Goal: Task Accomplishment & Management: Manage account settings

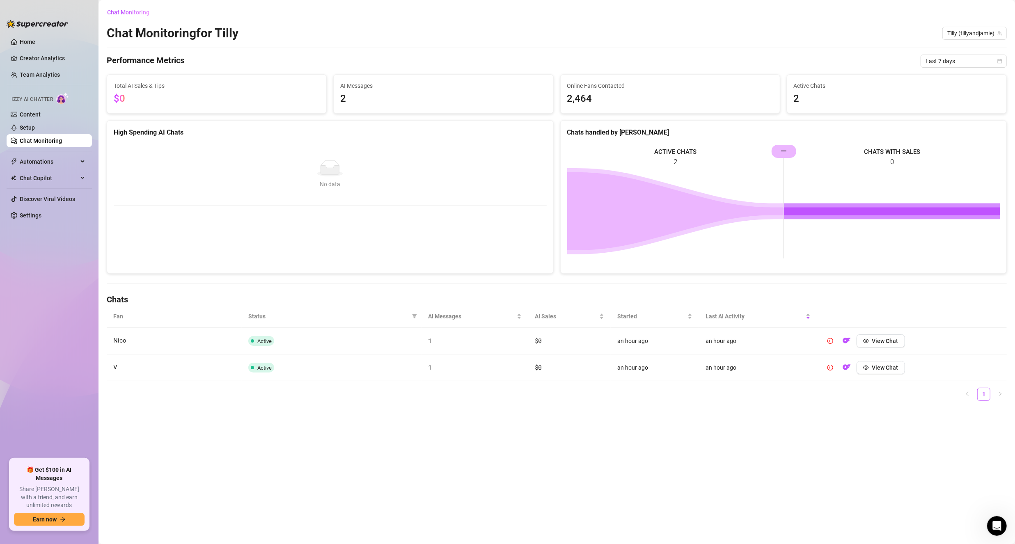
scroll to position [103, 0]
click at [59, 144] on link "Chat Monitoring" at bounding box center [41, 140] width 42 height 7
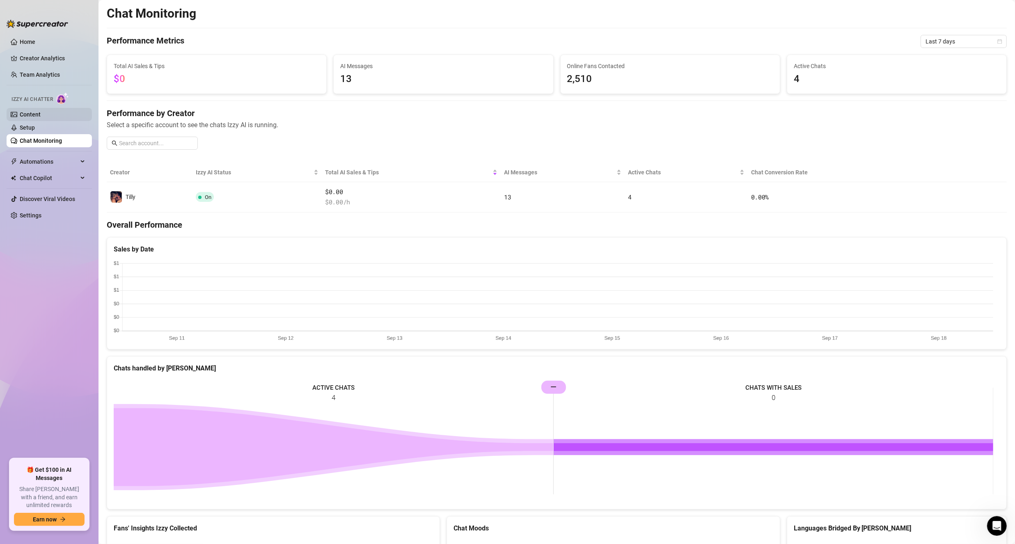
click at [32, 112] on link "Content" at bounding box center [30, 114] width 21 height 7
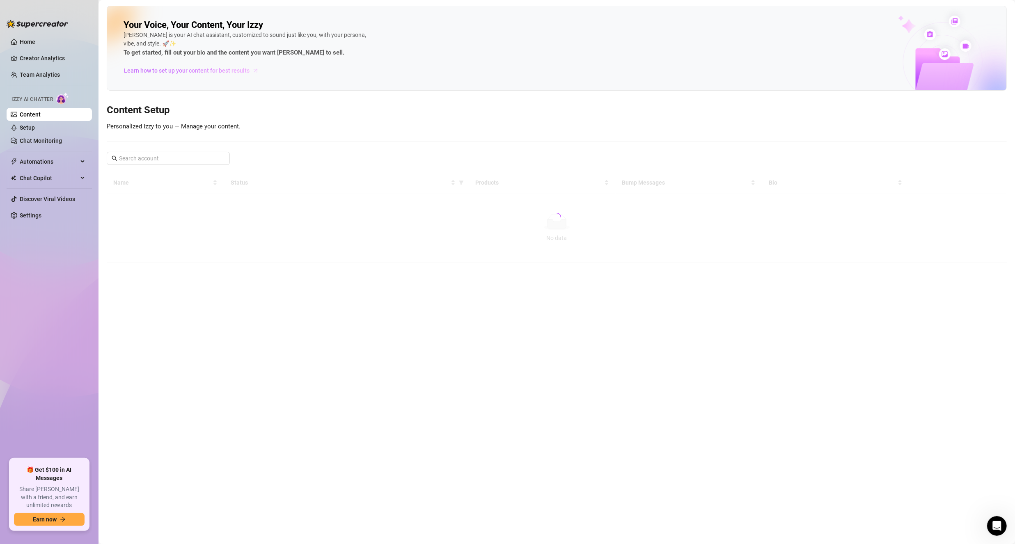
click at [229, 69] on span "Learn how to set up your content for best results" at bounding box center [187, 70] width 126 height 9
click at [35, 126] on link "Setup" at bounding box center [27, 127] width 15 height 7
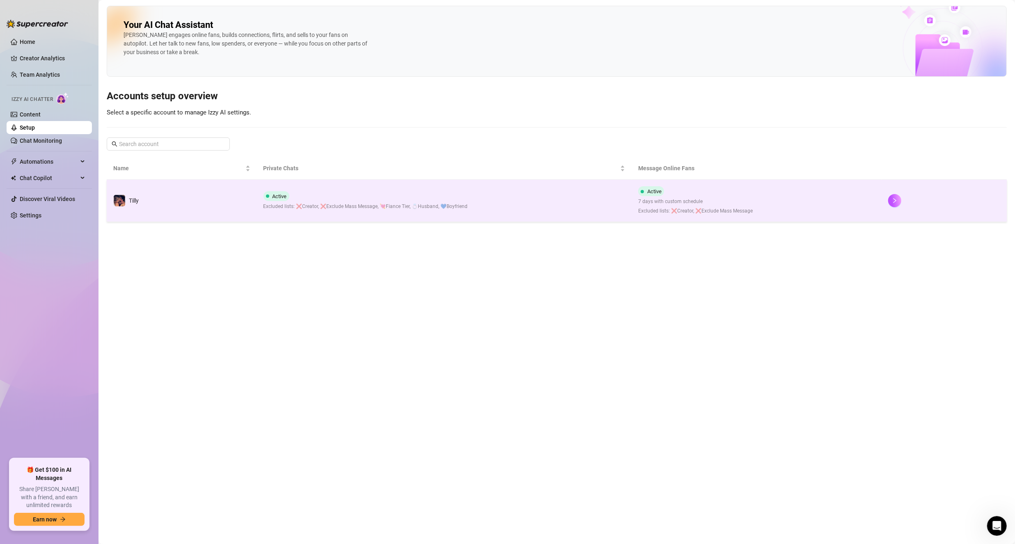
click at [702, 188] on div "Active 7 days with custom schedule Excluded lists: ❌Creator, ❌Exclude Mass Mess…" at bounding box center [695, 200] width 114 height 29
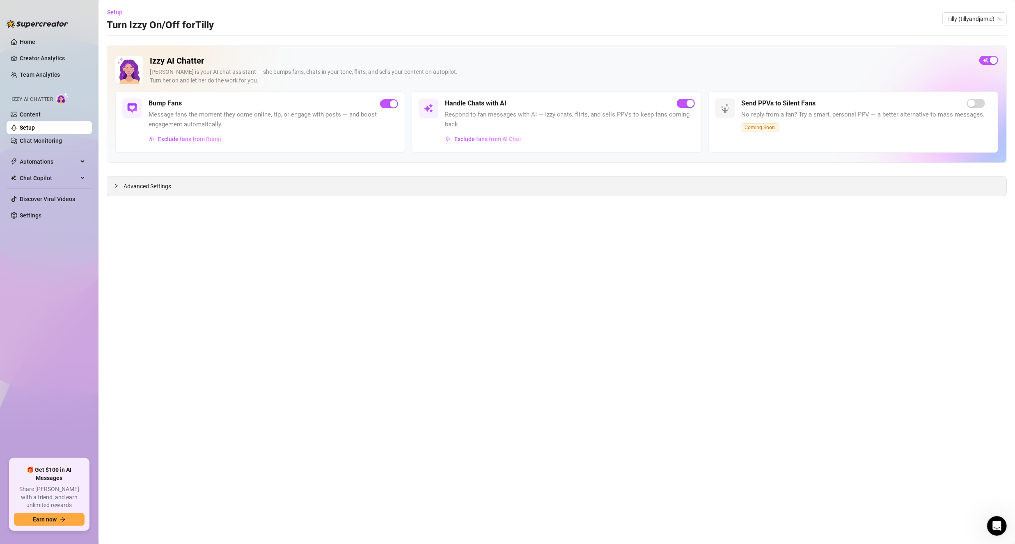
drag, startPoint x: 155, startPoint y: 184, endPoint x: 177, endPoint y: 190, distance: 22.4
click at [155, 184] on span "Advanced Settings" at bounding box center [148, 186] width 48 height 9
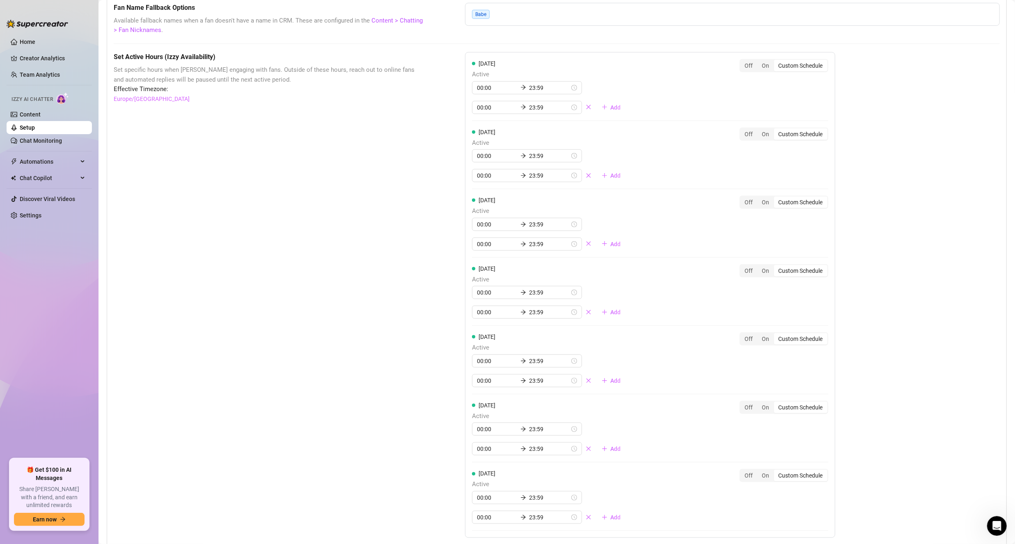
scroll to position [704, 0]
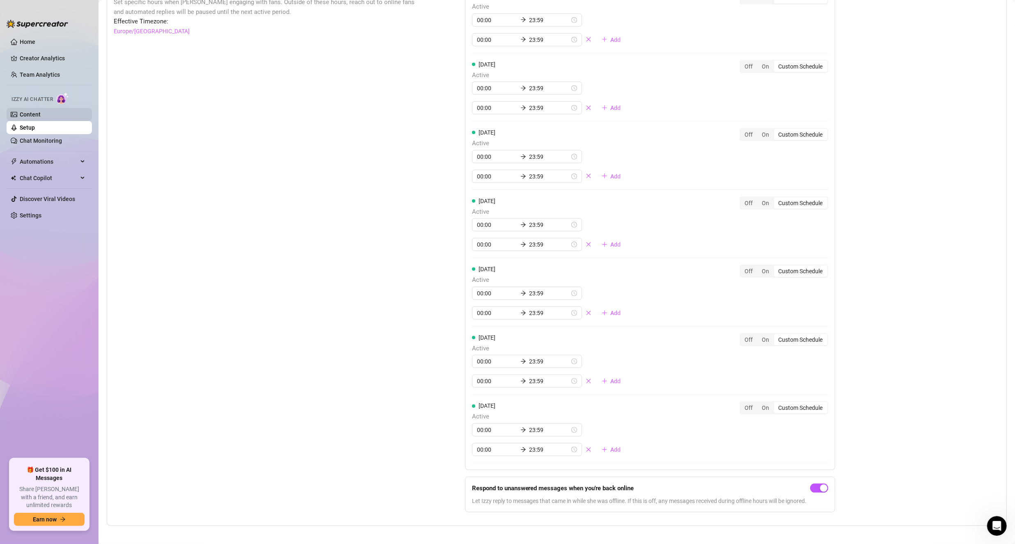
click at [41, 118] on link "Content" at bounding box center [30, 114] width 21 height 7
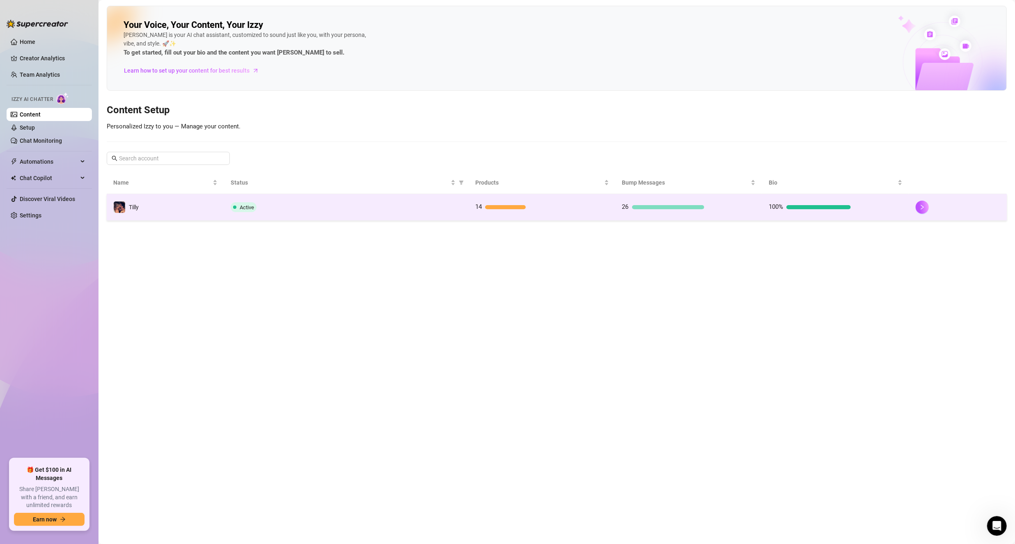
click at [915, 206] on td at bounding box center [958, 207] width 98 height 27
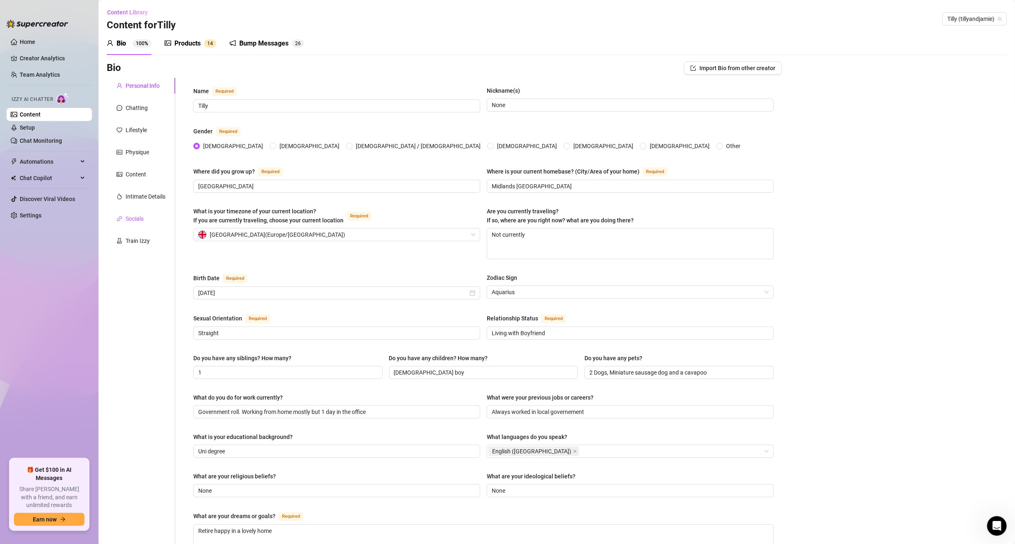
click at [144, 215] on div "Socials" at bounding box center [135, 218] width 18 height 9
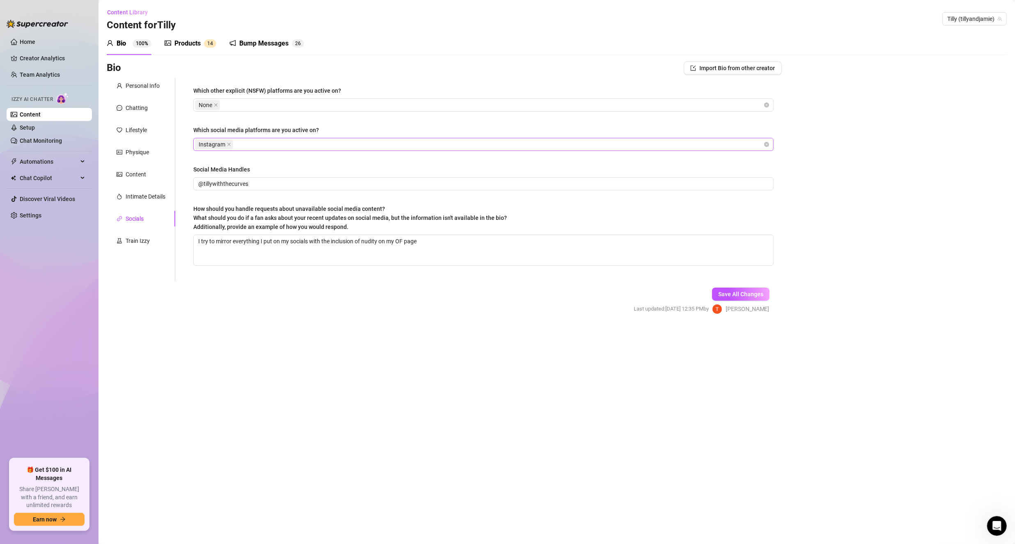
click at [260, 146] on div "Instagram" at bounding box center [479, 144] width 568 height 11
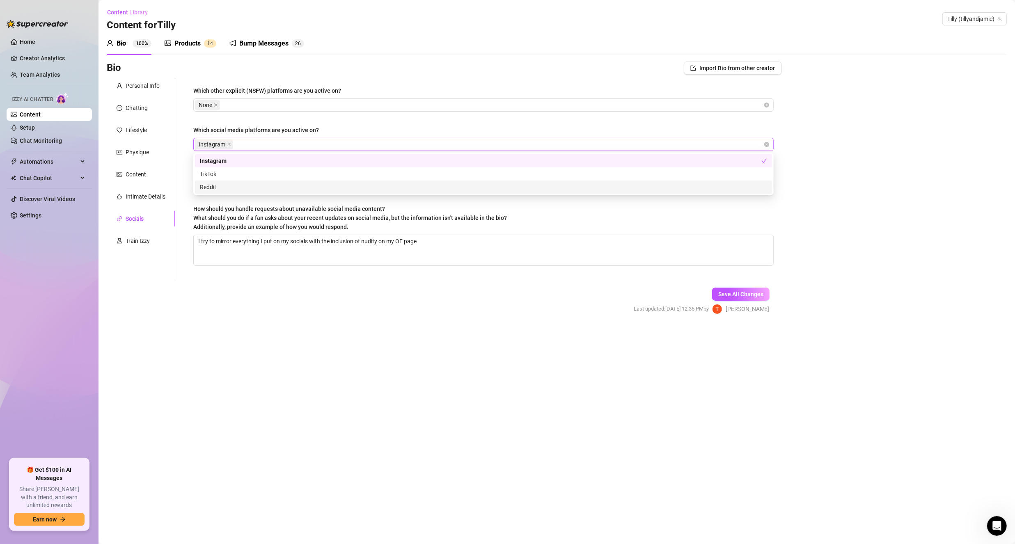
click at [217, 188] on div "Reddit" at bounding box center [483, 187] width 567 height 9
drag, startPoint x: 750, startPoint y: 295, endPoint x: 637, endPoint y: 234, distance: 128.0
click at [750, 294] on span "Save All Changes" at bounding box center [740, 294] width 45 height 7
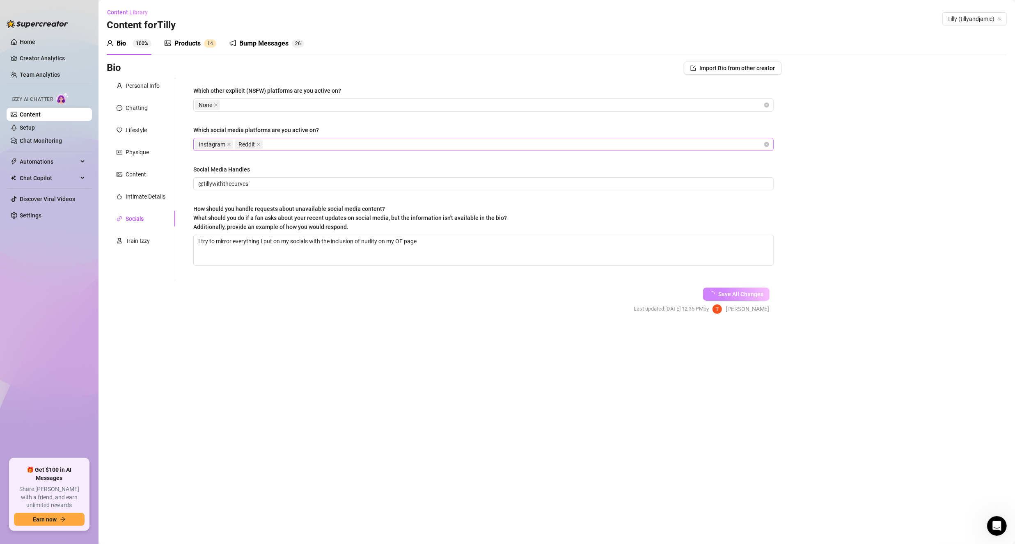
click at [300, 145] on div "Instagram Reddit" at bounding box center [479, 144] width 568 height 11
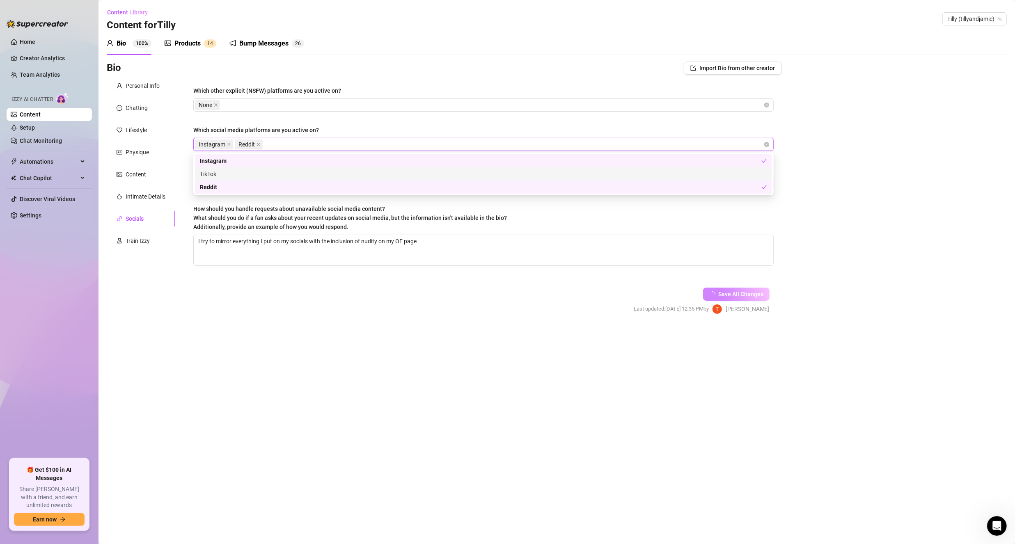
click at [223, 174] on div "TikTok" at bounding box center [483, 173] width 567 height 9
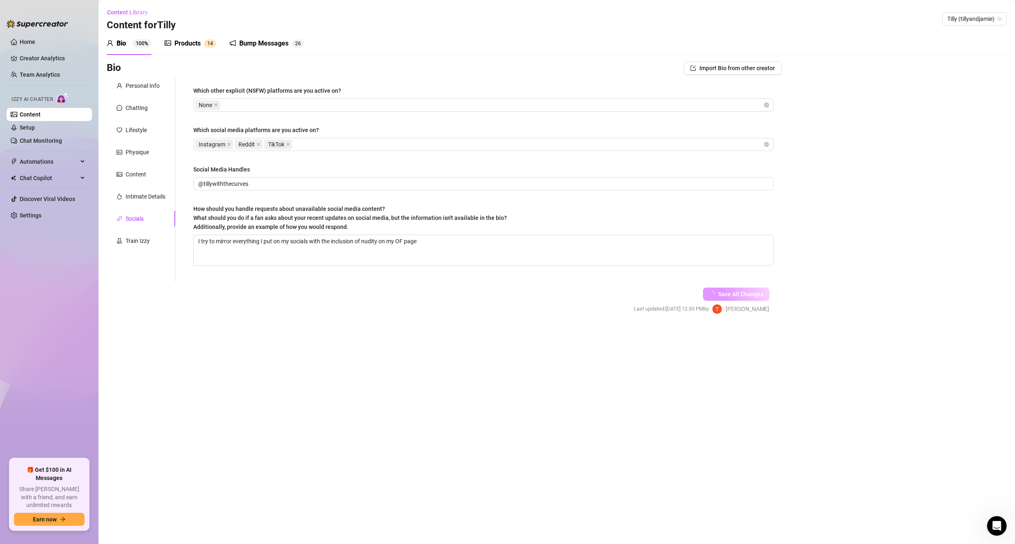
click at [734, 296] on span "Save All Changes" at bounding box center [740, 294] width 45 height 7
drag, startPoint x: 582, startPoint y: 306, endPoint x: 579, endPoint y: 301, distance: 5.9
click at [582, 306] on form "Personal Info Chatting Lifestyle Physique Content Intimate Details Socials Trai…" at bounding box center [444, 203] width 675 height 251
drag, startPoint x: 793, startPoint y: 294, endPoint x: 766, endPoint y: 294, distance: 27.1
click at [793, 294] on div "Bio Import Bio from other creator Personal Info Chatting Lifestyle Physique Con…" at bounding box center [557, 195] width 900 height 267
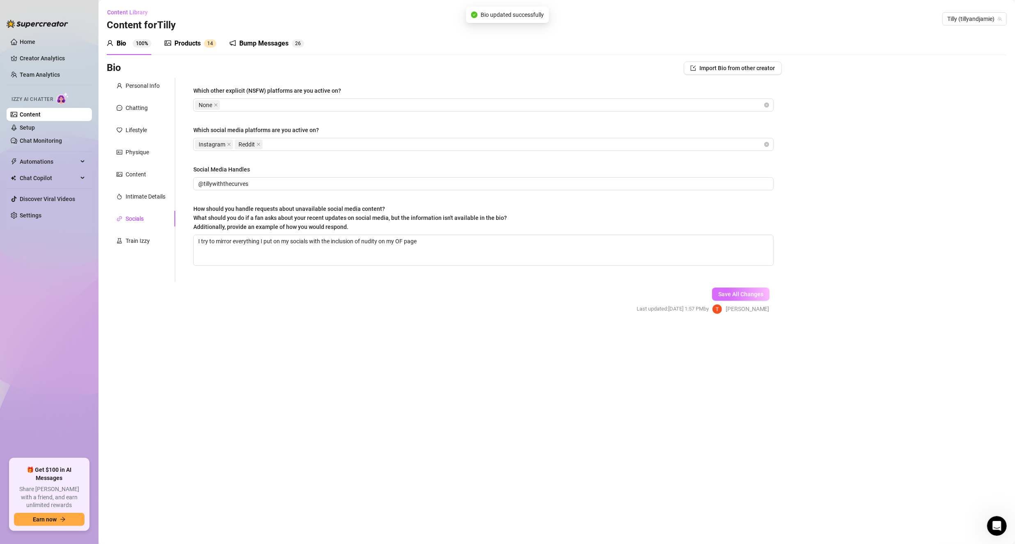
click at [744, 292] on span "Save All Changes" at bounding box center [740, 294] width 45 height 7
click at [35, 126] on link "Setup" at bounding box center [27, 127] width 15 height 7
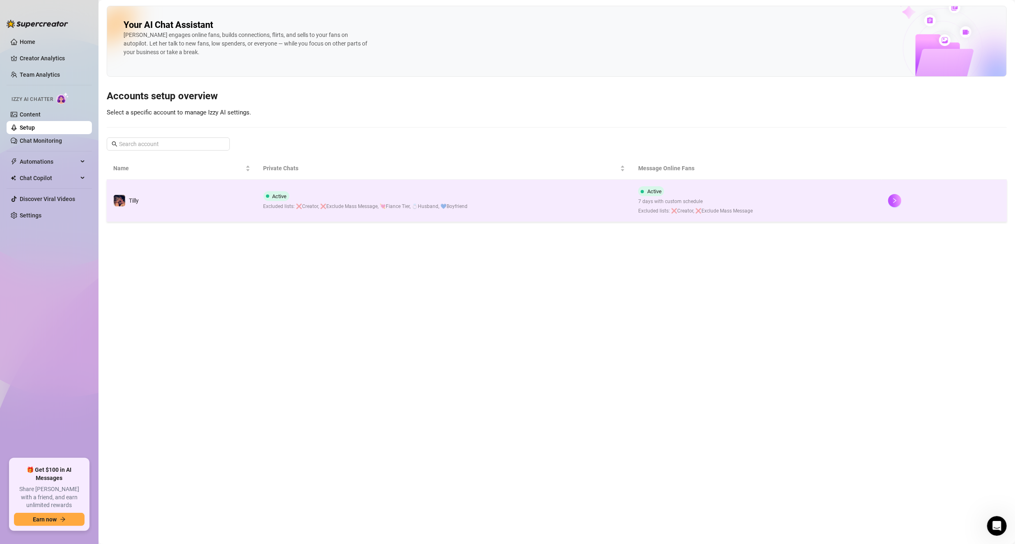
click at [741, 187] on div "Active 7 days with custom schedule Excluded lists: ❌Creator, ❌Exclude Mass Mess…" at bounding box center [695, 200] width 114 height 29
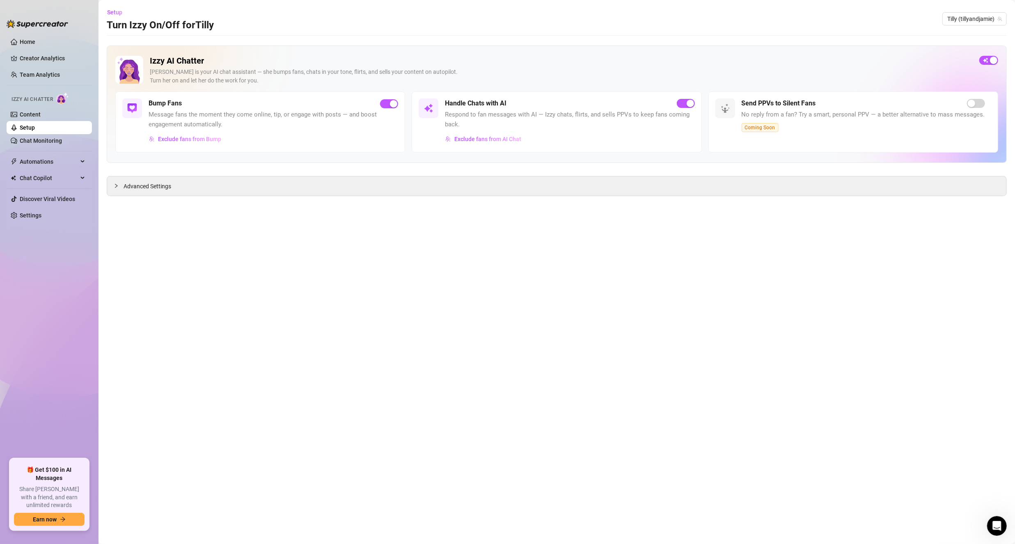
click at [351, 162] on div "Izzy AI Chatter [PERSON_NAME] is your AI chat assistant — she bumps fans, chats…" at bounding box center [557, 104] width 900 height 117
click at [391, 105] on div "button" at bounding box center [393, 103] width 7 height 7
